Goal: Task Accomplishment & Management: Use online tool/utility

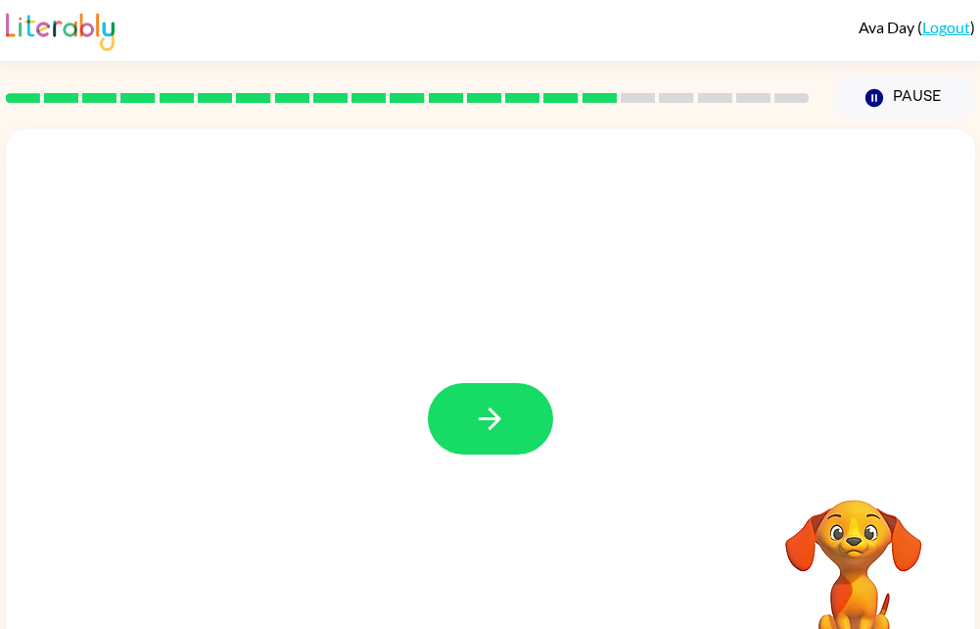
click at [485, 462] on div at bounding box center [490, 408] width 969 height 559
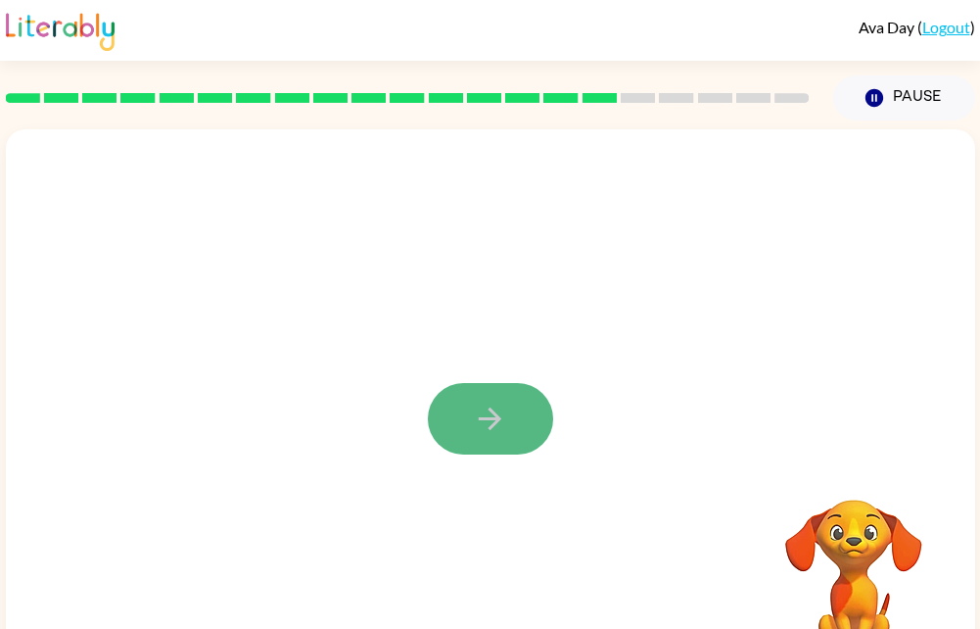
click at [488, 426] on icon "button" at bounding box center [490, 418] width 34 height 34
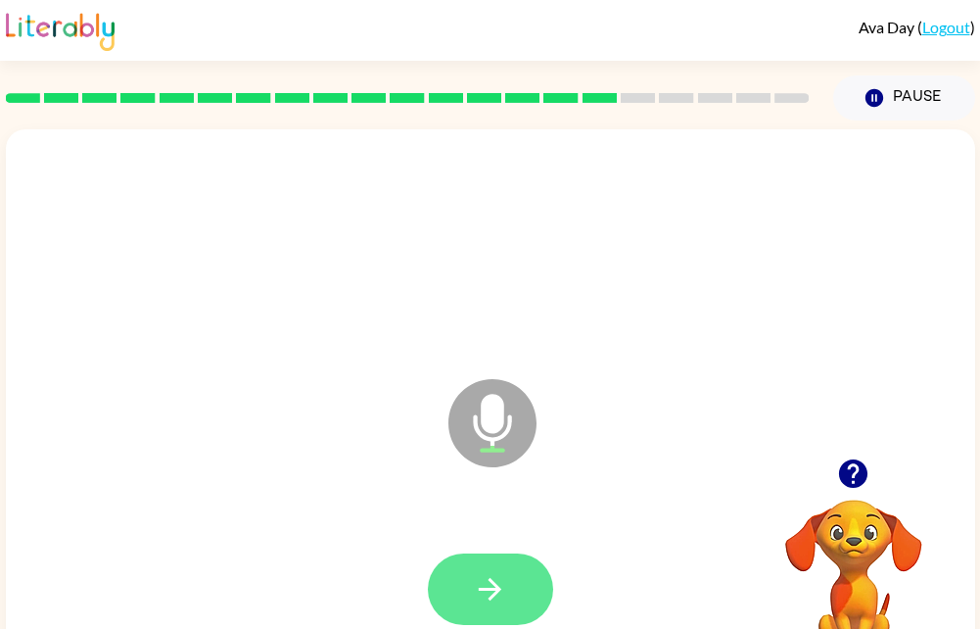
click at [502, 589] on icon "button" at bounding box center [490, 589] width 34 height 34
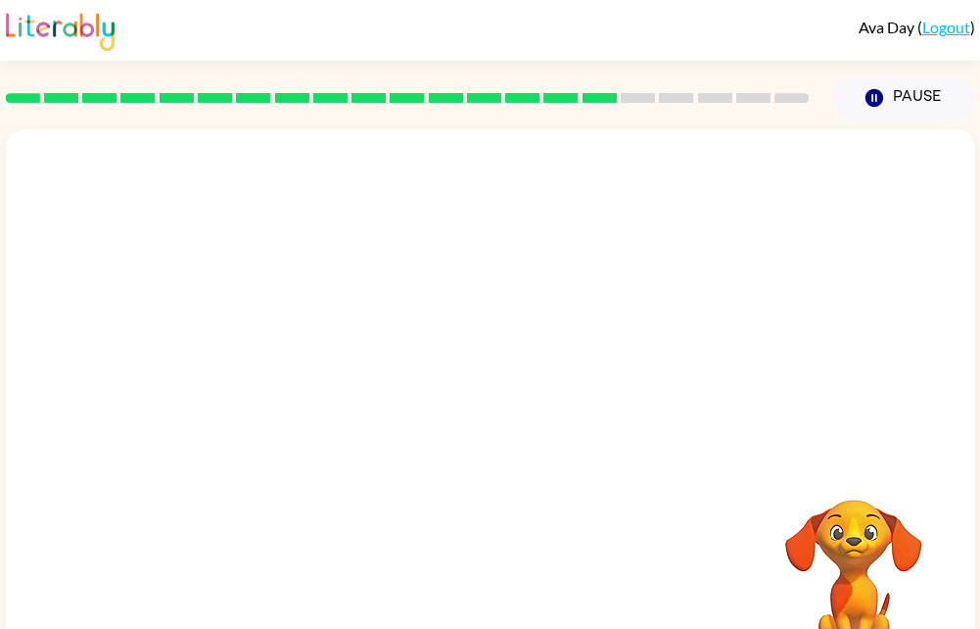
drag, startPoint x: 669, startPoint y: 560, endPoint x: 649, endPoint y: 286, distance: 274.8
click at [649, 286] on div at bounding box center [490, 408] width 969 height 559
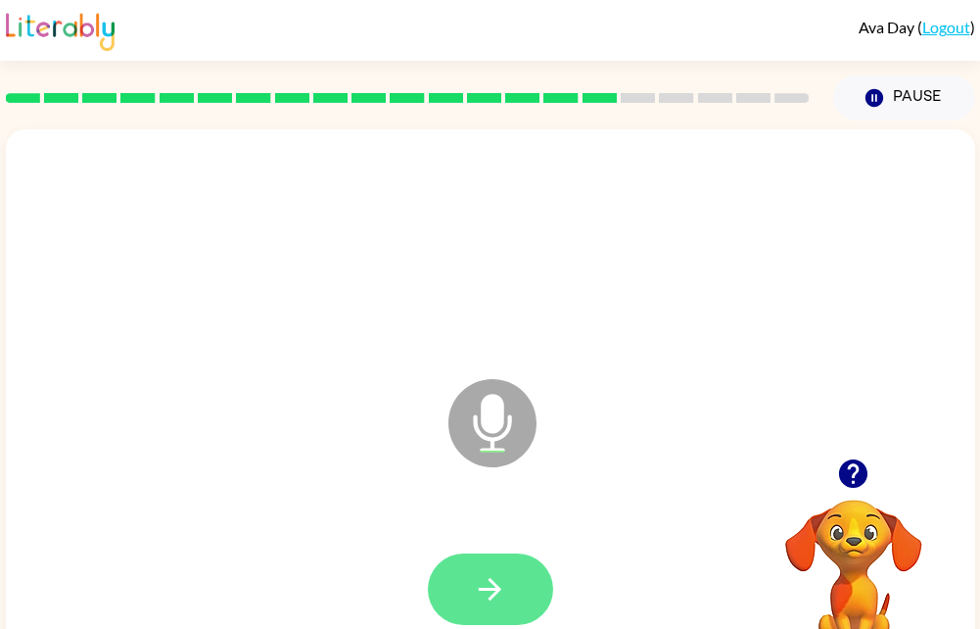
click at [471, 590] on button "button" at bounding box center [490, 588] width 125 height 71
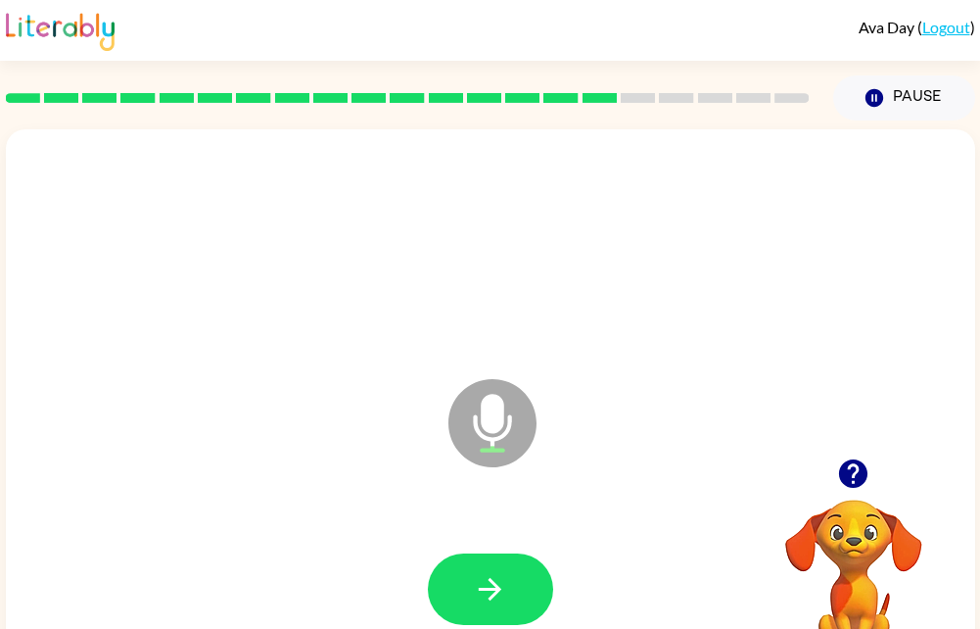
click at [471, 590] on button "button" at bounding box center [490, 588] width 125 height 71
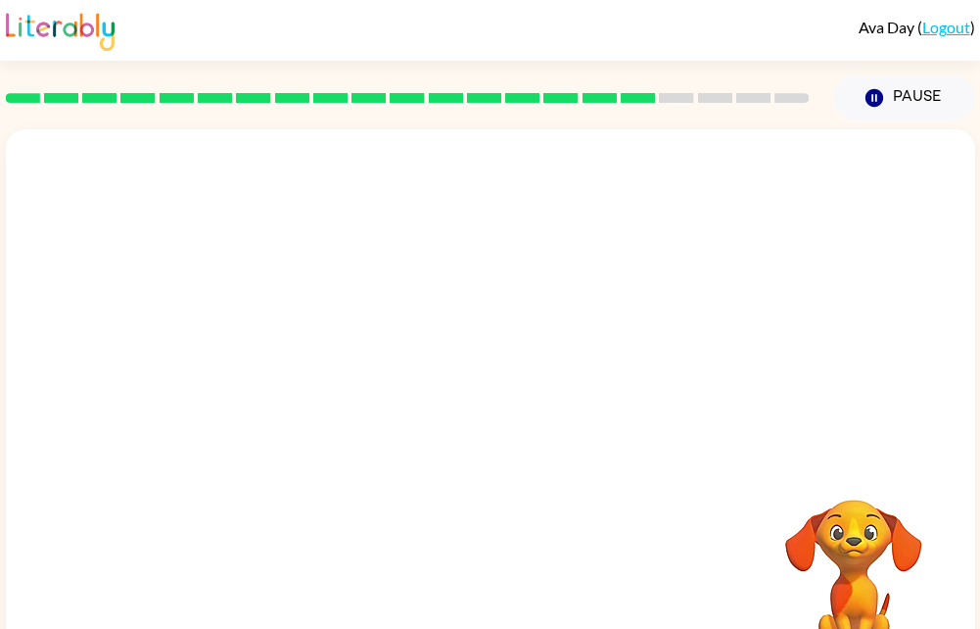
drag, startPoint x: 816, startPoint y: 303, endPoint x: 417, endPoint y: 678, distance: 547.8
click at [417, 628] on html "Ava Day ( Logout ) Pause Pause Your browser must support playing .mp4 files to …" at bounding box center [490, 344] width 980 height 688
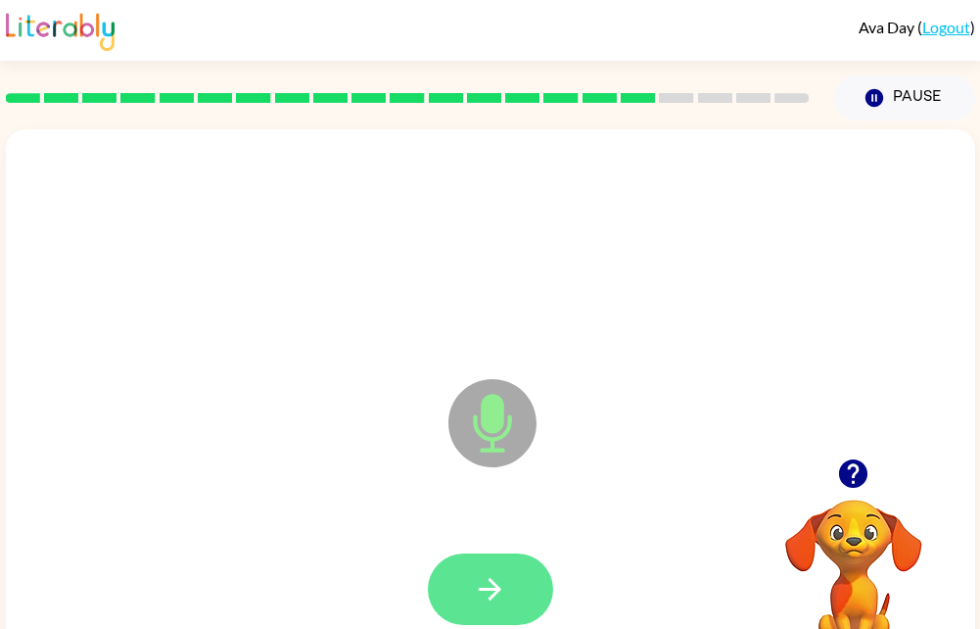
click at [506, 600] on icon "button" at bounding box center [490, 589] width 34 height 34
click at [499, 591] on icon "button" at bounding box center [490, 589] width 34 height 34
click at [508, 598] on button "button" at bounding box center [490, 588] width 125 height 71
click at [504, 594] on icon "button" at bounding box center [490, 589] width 34 height 34
click at [505, 590] on icon "button" at bounding box center [490, 589] width 34 height 34
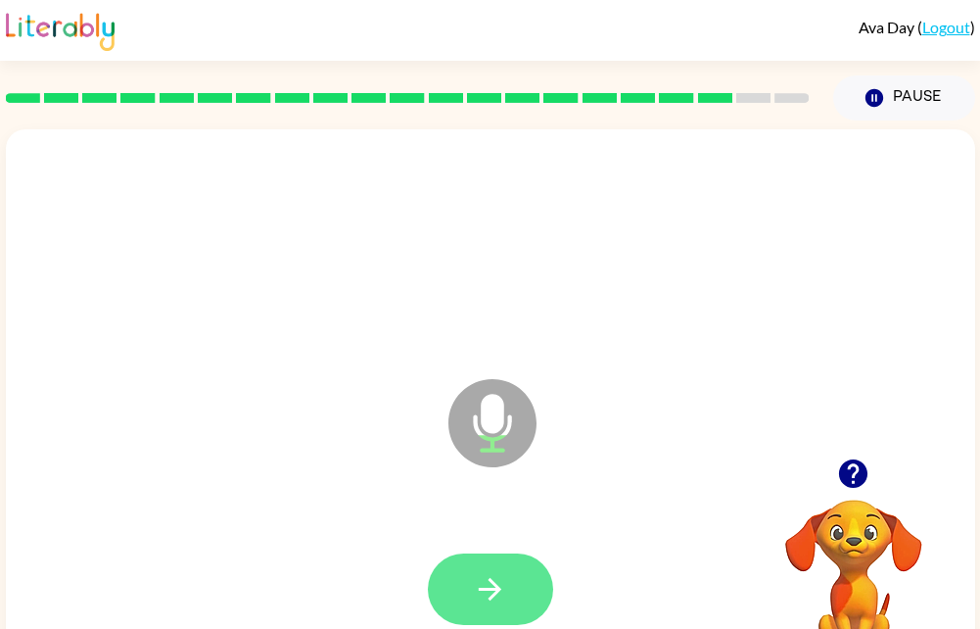
click at [494, 572] on icon "button" at bounding box center [490, 589] width 34 height 34
click at [479, 592] on icon "button" at bounding box center [490, 589] width 34 height 34
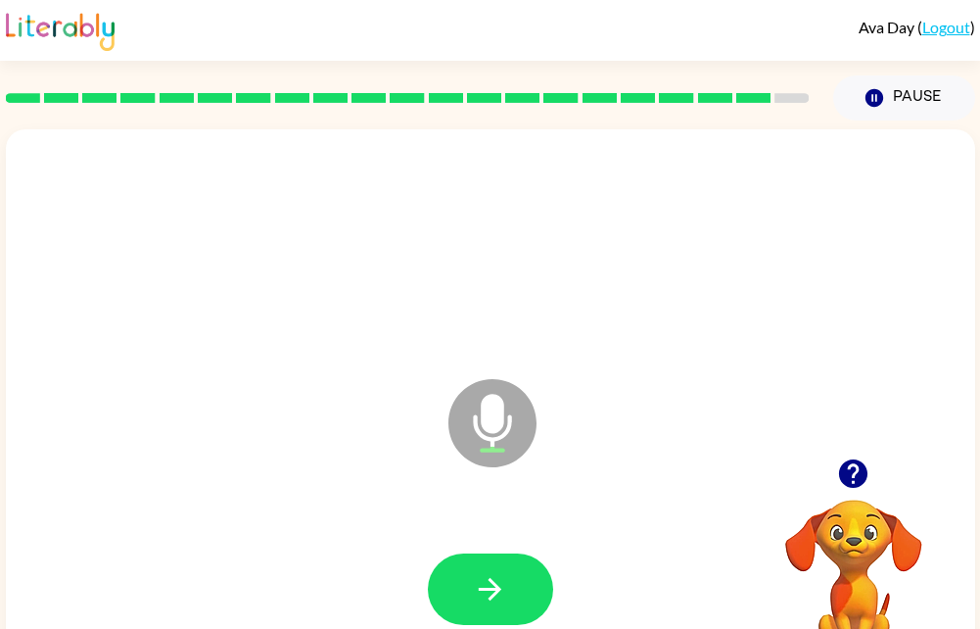
click at [479, 592] on icon "button" at bounding box center [490, 589] width 34 height 34
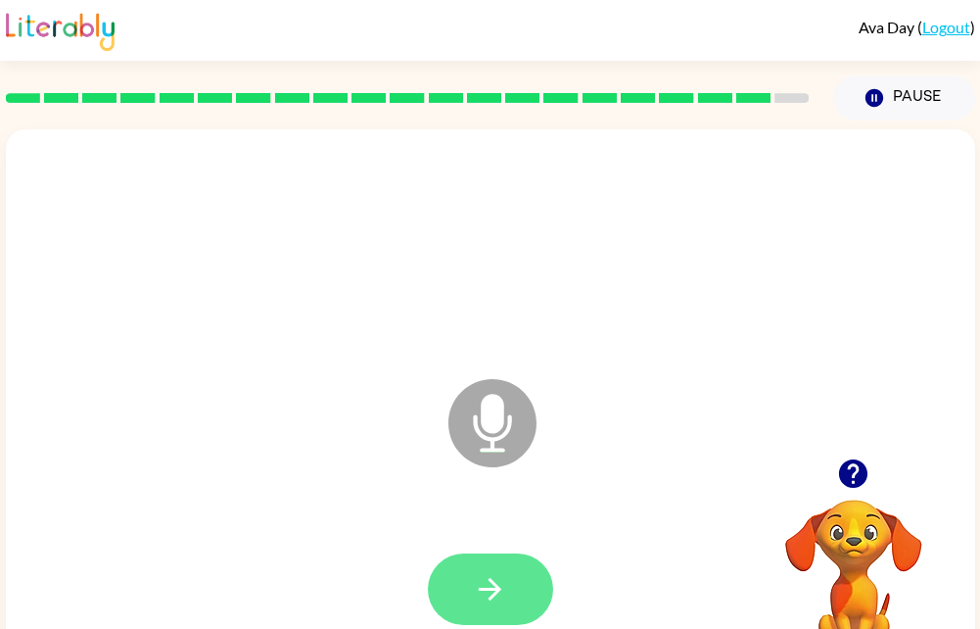
click at [472, 587] on button "button" at bounding box center [490, 588] width 125 height 71
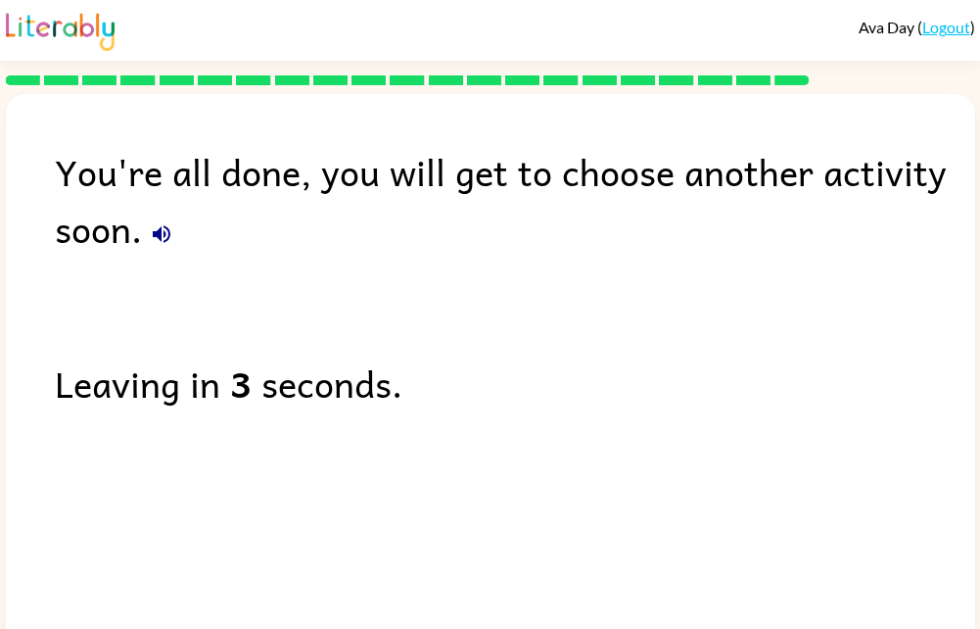
click at [164, 219] on button "button" at bounding box center [161, 233] width 39 height 39
